Goal: Task Accomplishment & Management: Manage account settings

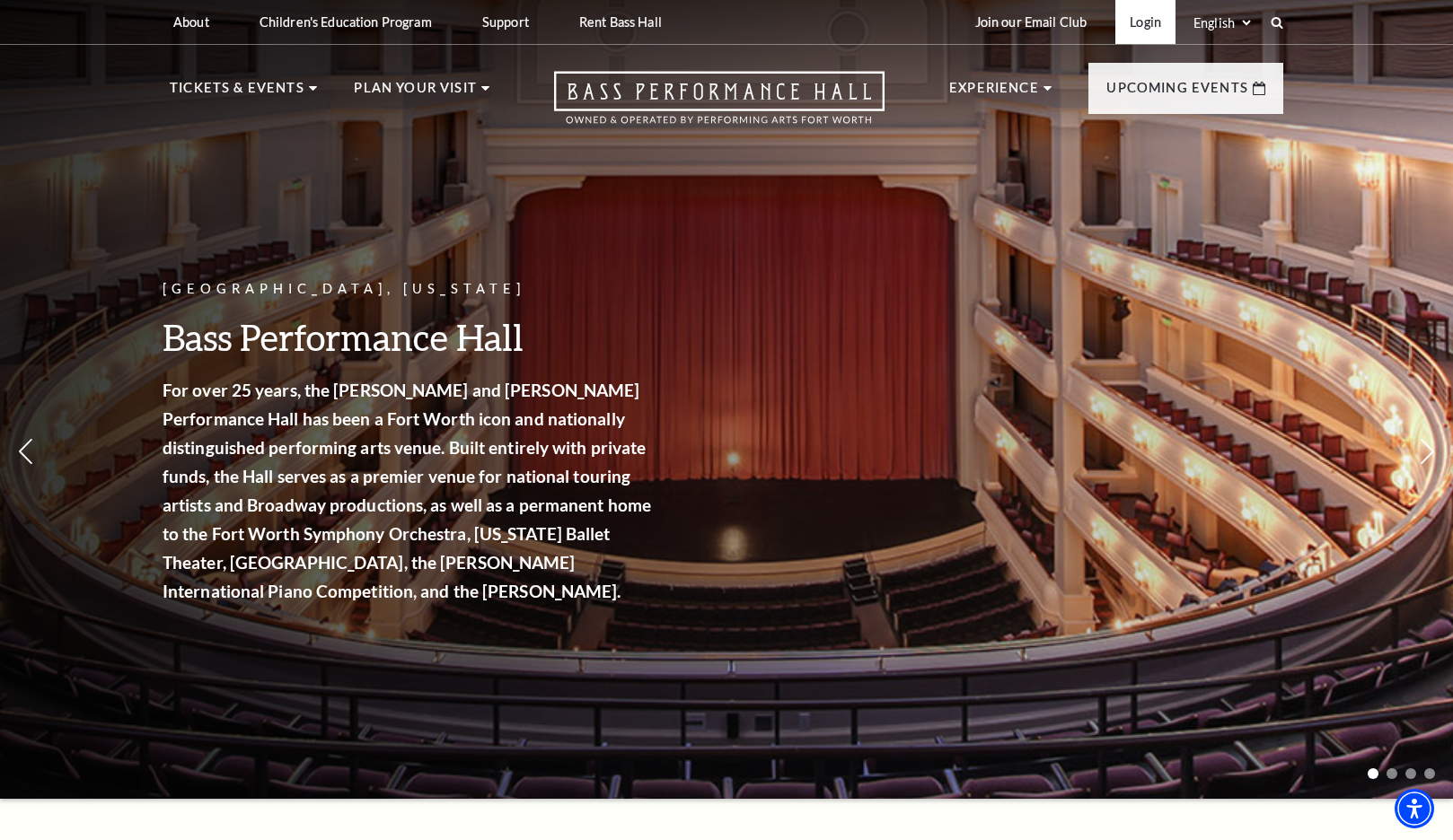
click at [1137, 22] on link "Login" at bounding box center [1145, 22] width 61 height 44
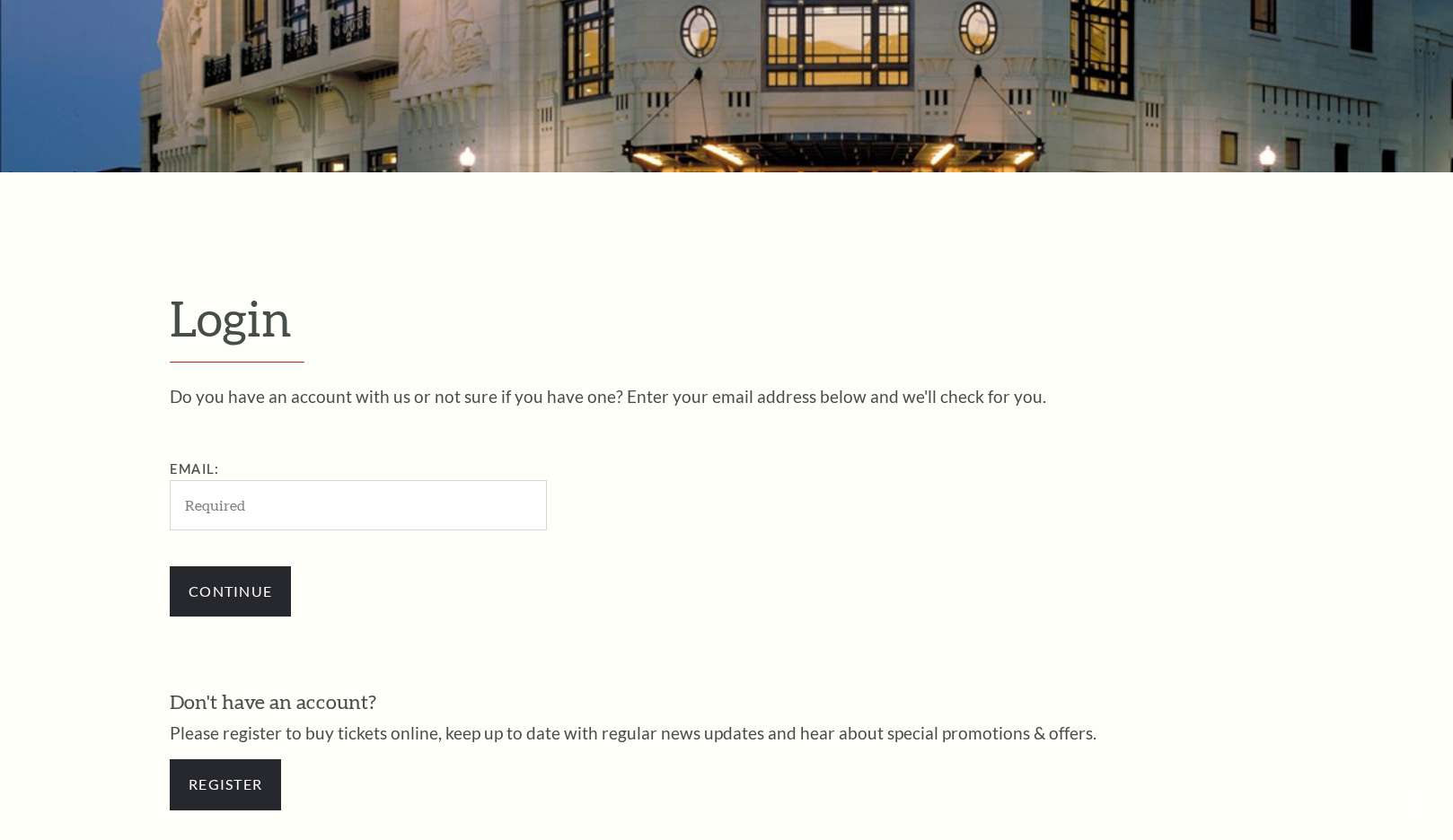
scroll to position [550, 0]
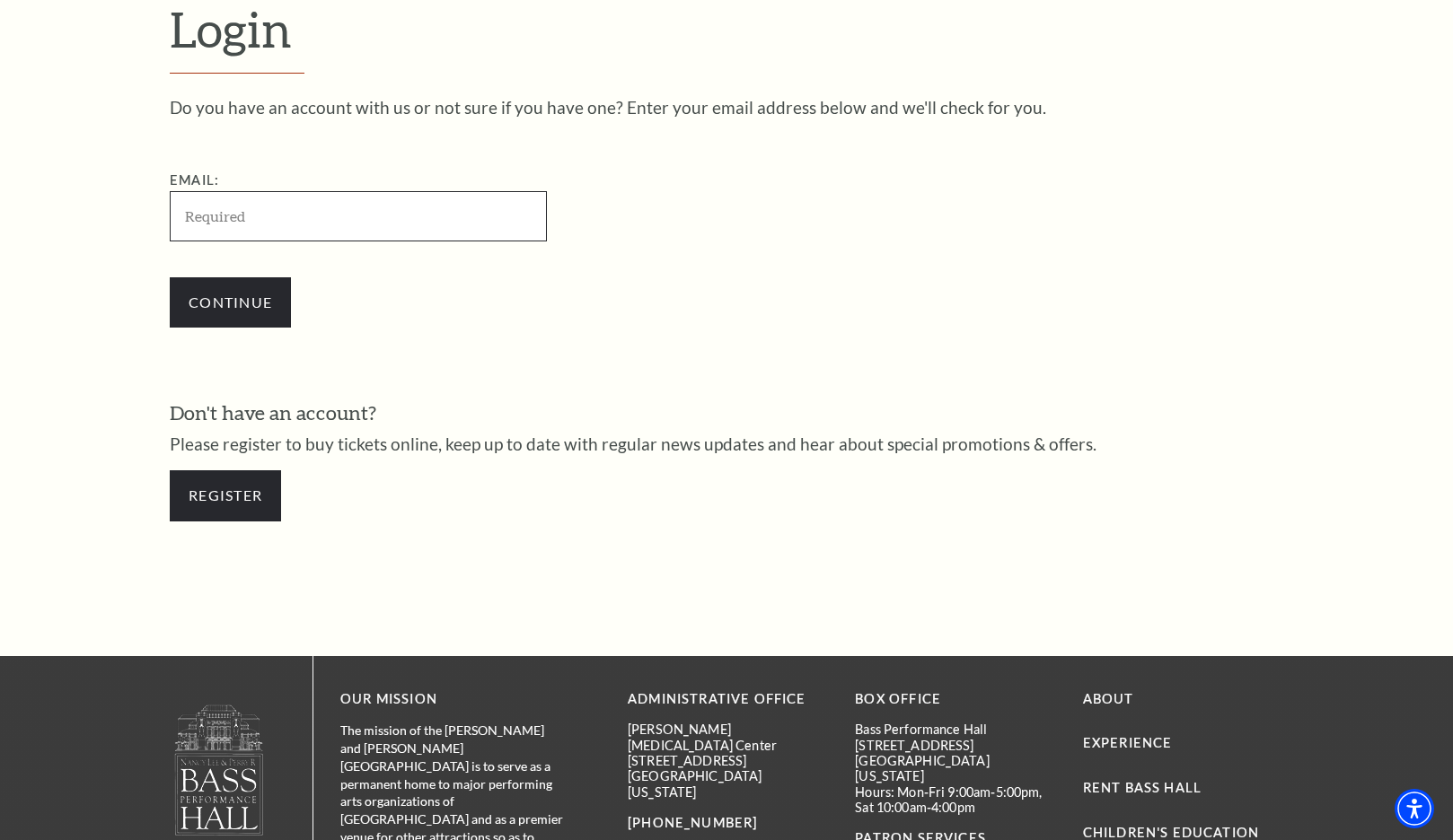
type input "[EMAIL_ADDRESS][DOMAIN_NAME]"
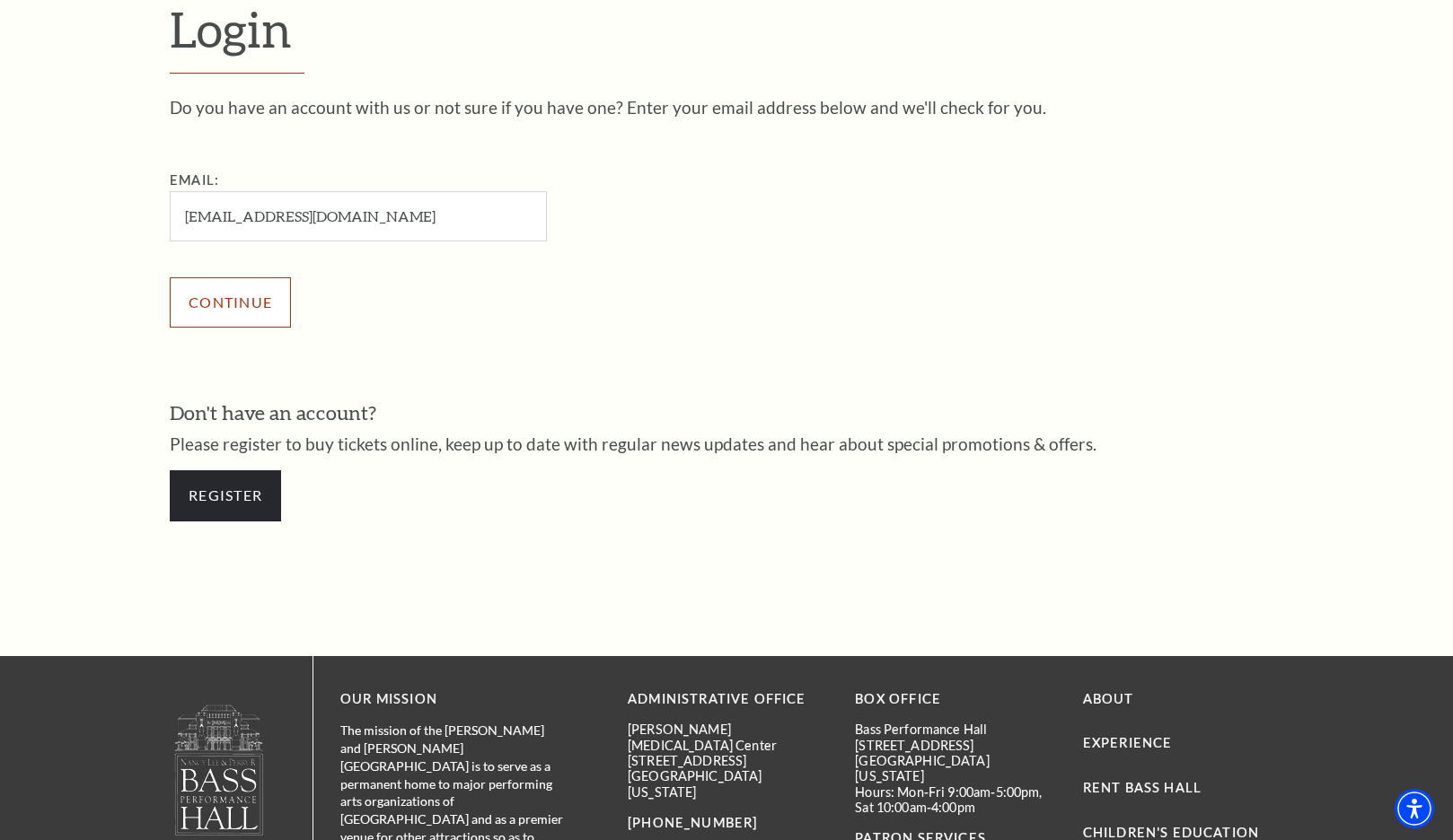
click at [233, 307] on input "Continue" at bounding box center [231, 303] width 121 height 51
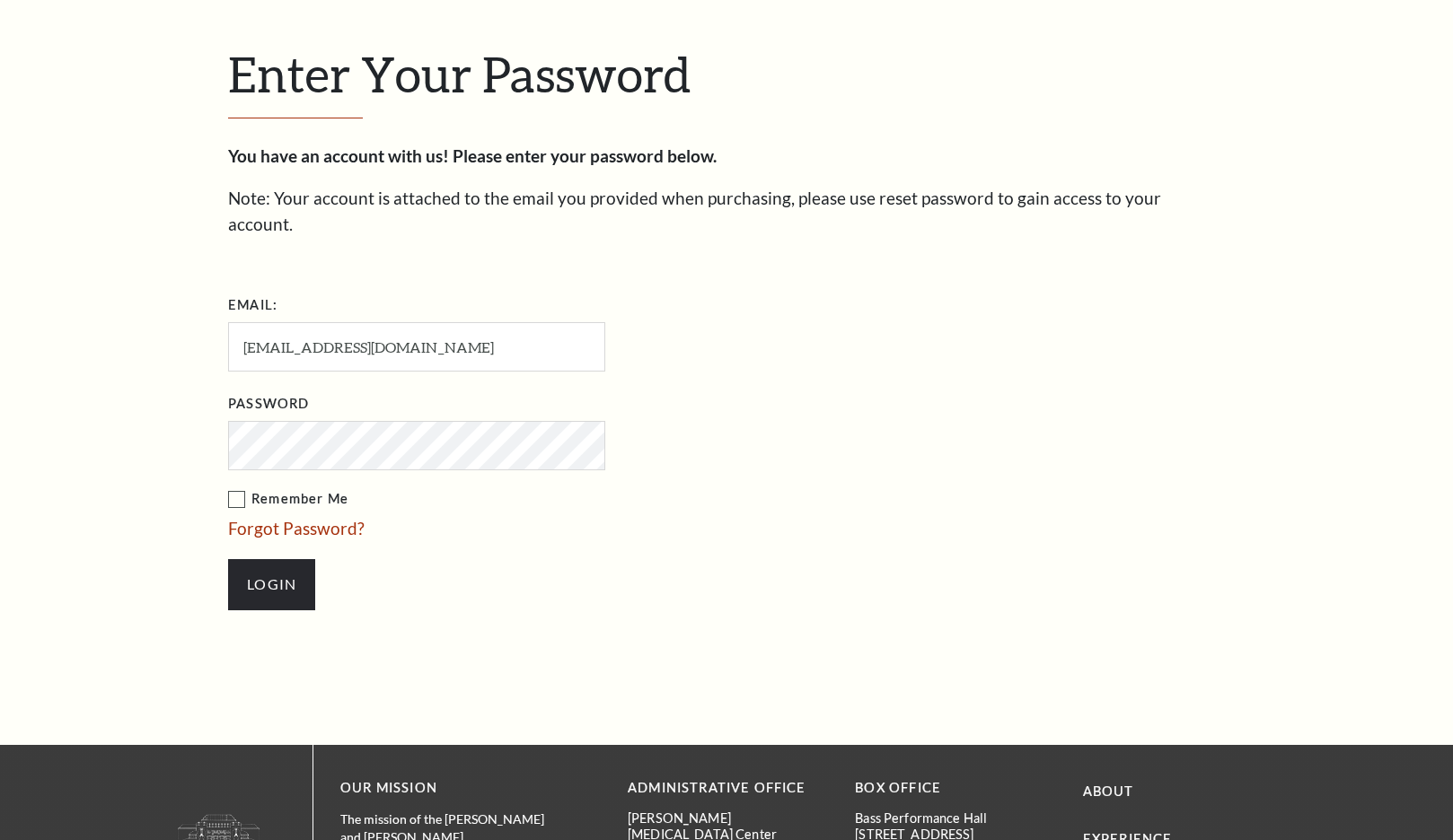
scroll to position [567, 0]
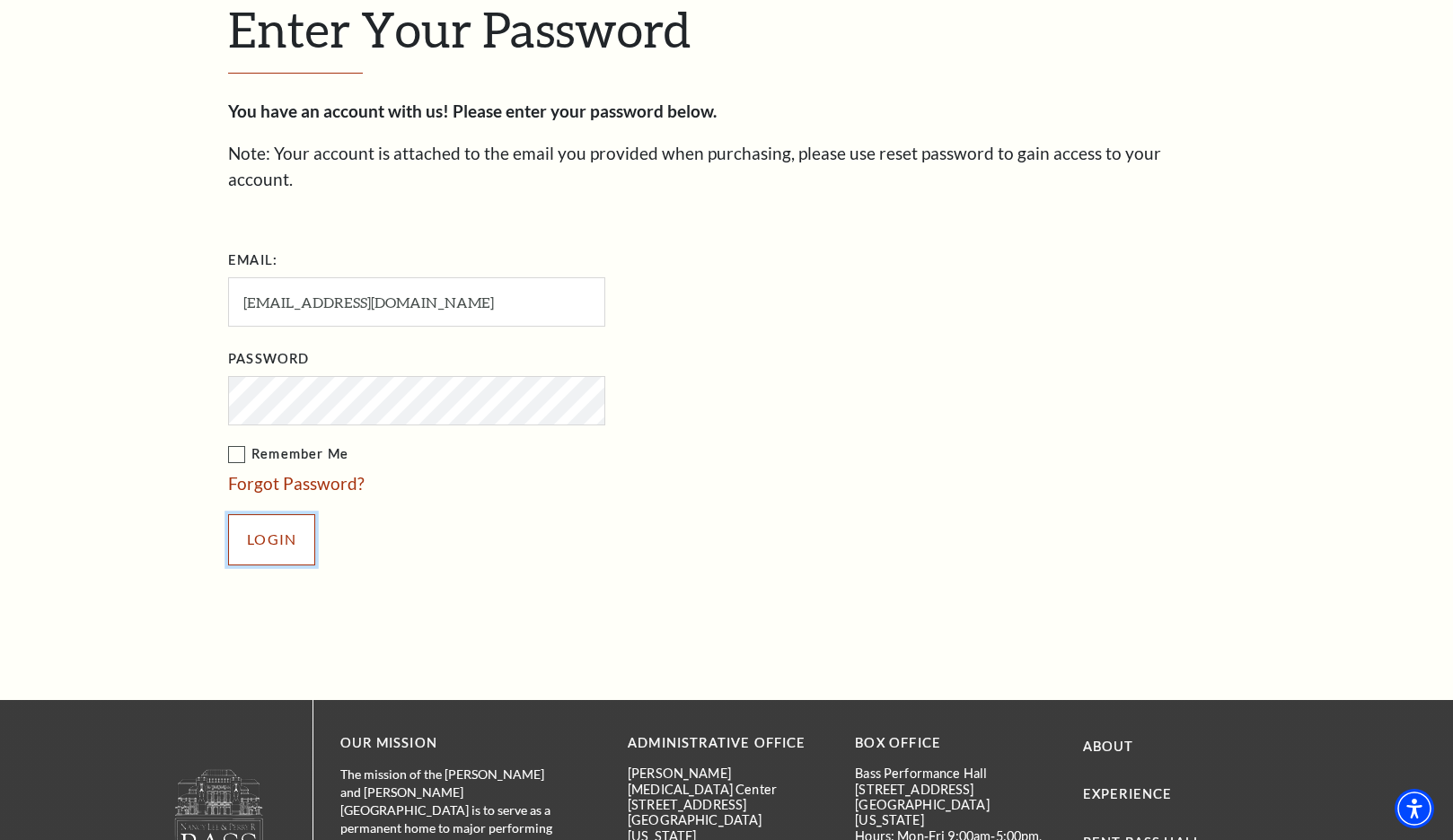
click at [250, 516] on input "Login" at bounding box center [271, 540] width 87 height 51
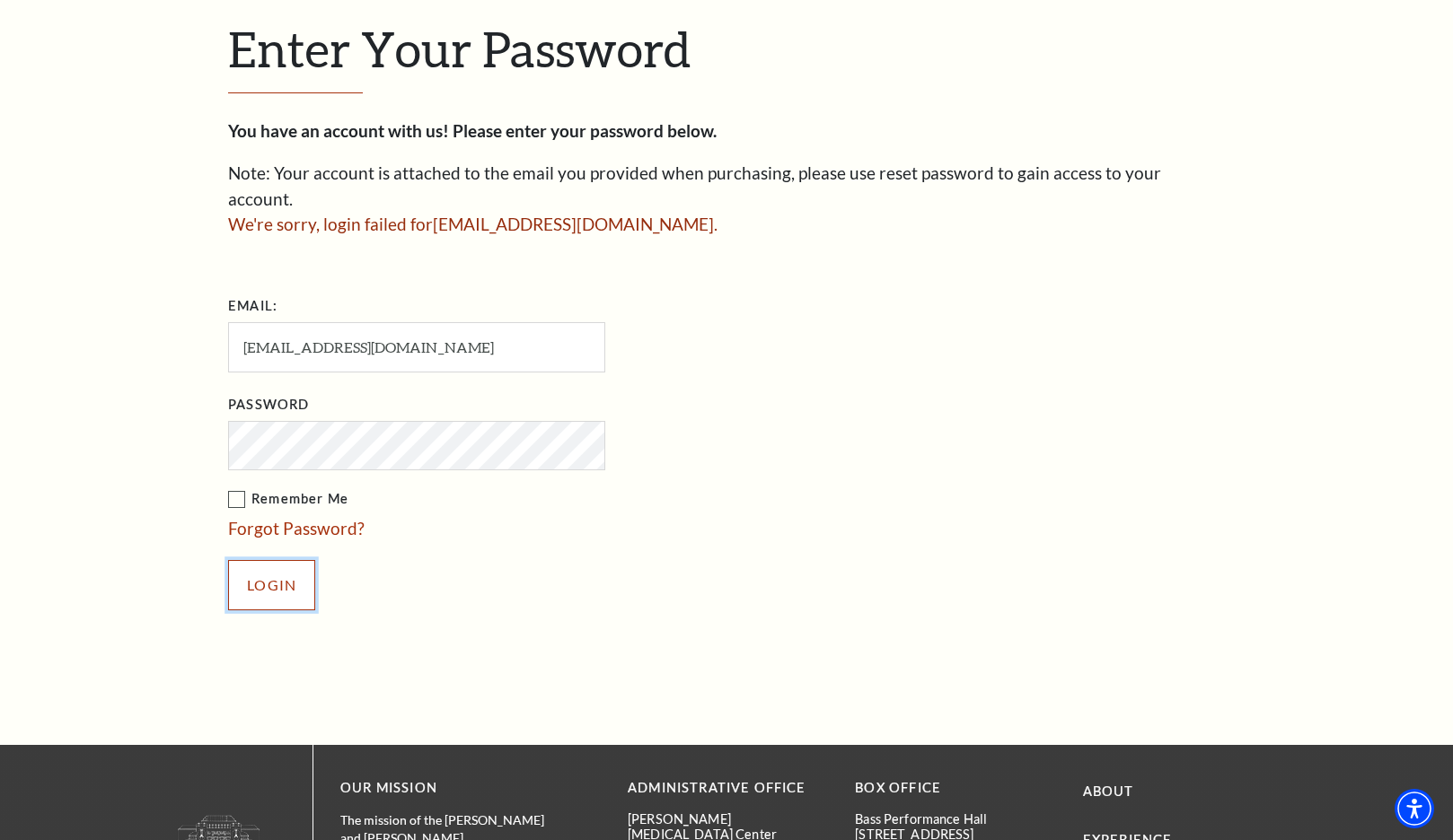
click at [282, 561] on input "Login" at bounding box center [271, 586] width 87 height 51
click at [228, 561] on input "Login" at bounding box center [271, 586] width 87 height 51
click at [1219, 377] on form "Email: [EMAIL_ADDRESS][DOMAIN_NAME] Password Remember Me Forgot Password? Login" at bounding box center [726, 460] width 996 height 337
click at [1029, 440] on form "Email: [EMAIL_ADDRESS][DOMAIN_NAME] Password Remember Me Forgot Password? Login" at bounding box center [726, 460] width 996 height 337
